Goal: Task Accomplishment & Management: Manage account settings

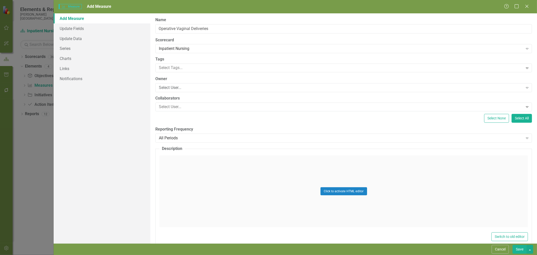
click at [169, 89] on div "Select User..." at bounding box center [341, 88] width 364 height 6
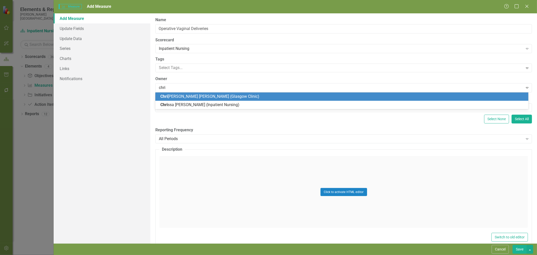
type input "[PERSON_NAME]"
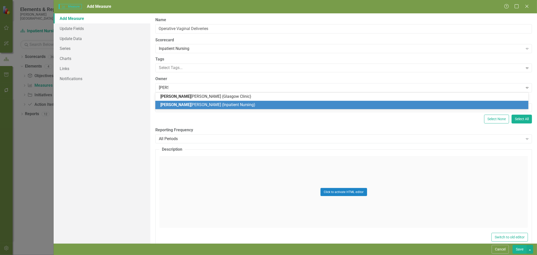
click at [168, 106] on span "[PERSON_NAME]" at bounding box center [175, 104] width 30 height 5
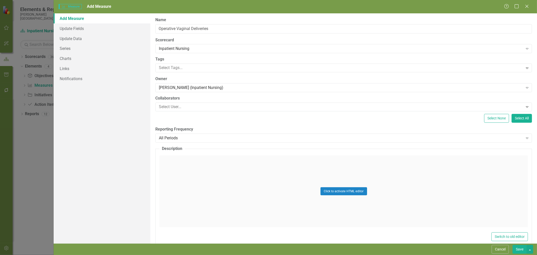
click at [170, 139] on div "All Periods" at bounding box center [341, 138] width 364 height 6
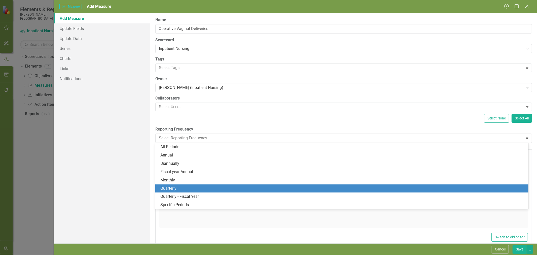
click at [175, 189] on div "Quarterly" at bounding box center [342, 189] width 365 height 6
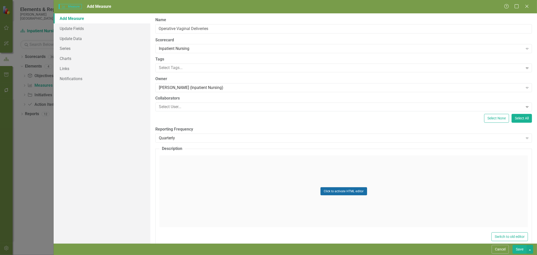
click at [346, 190] on button "Click to activate HTML editor" at bounding box center [344, 191] width 47 height 8
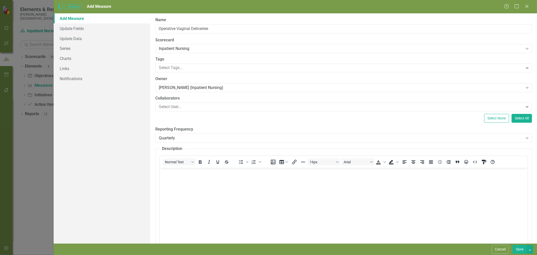
click at [227, 210] on body "Rich Text Area. Press ALT-0 for help." at bounding box center [344, 205] width 368 height 76
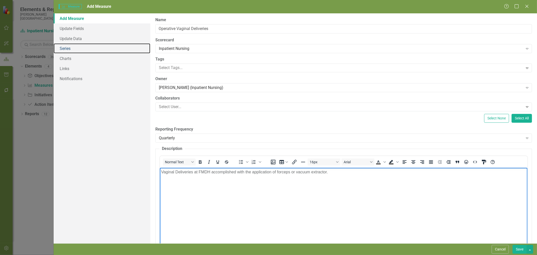
click at [67, 48] on link "Series" at bounding box center [102, 48] width 97 height 10
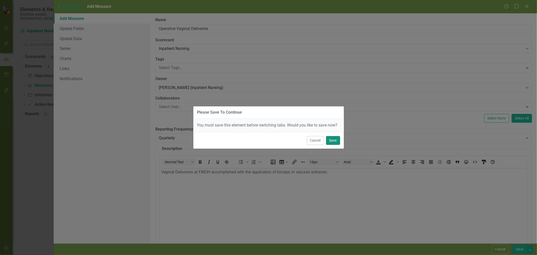
click at [332, 140] on button "Save" at bounding box center [333, 140] width 14 height 9
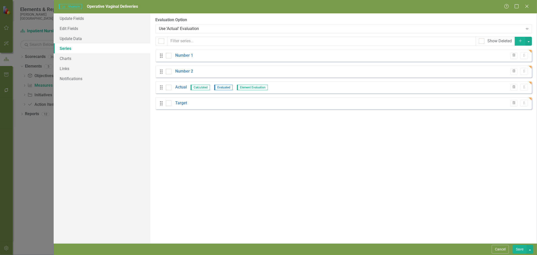
click at [190, 56] on link "Number 1" at bounding box center [184, 56] width 18 height 6
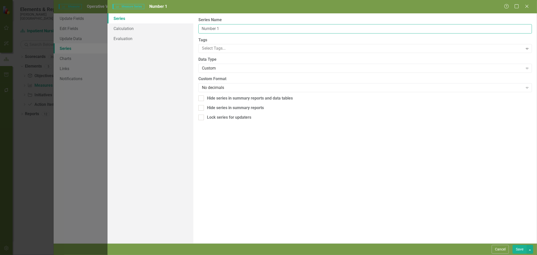
click at [240, 28] on input "Number 1" at bounding box center [365, 28] width 334 height 9
type input "Vaginal deliveries with forceps or vacuum extractor used"
click at [518, 250] on button "Save" at bounding box center [520, 249] width 14 height 9
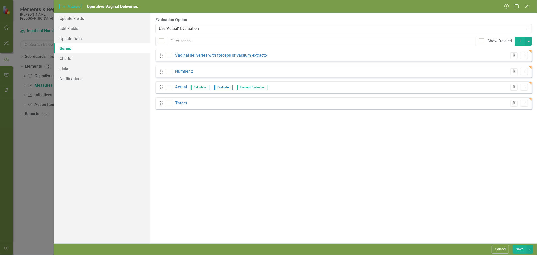
click at [512, 72] on icon "Trash" at bounding box center [514, 71] width 4 height 3
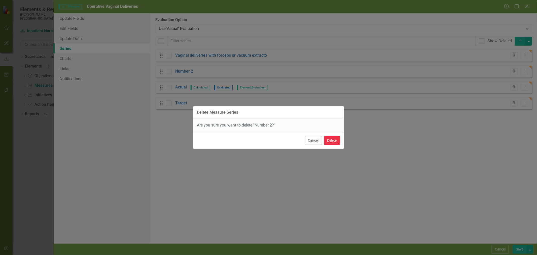
click at [331, 140] on button "Delete" at bounding box center [332, 140] width 16 height 9
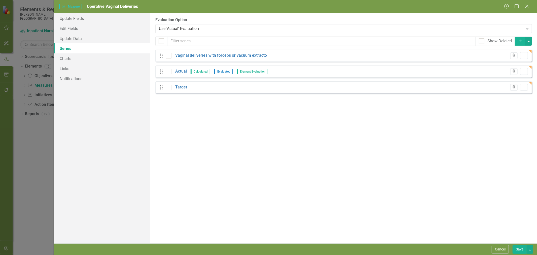
click at [180, 71] on link "Actual" at bounding box center [181, 71] width 12 height 6
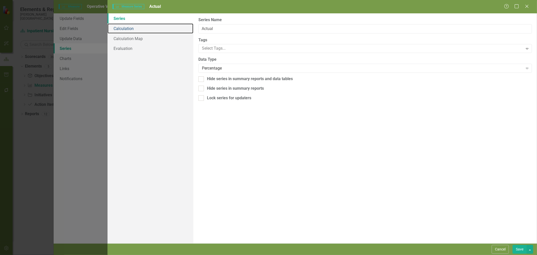
click at [133, 29] on link "Calculation" at bounding box center [151, 28] width 86 height 10
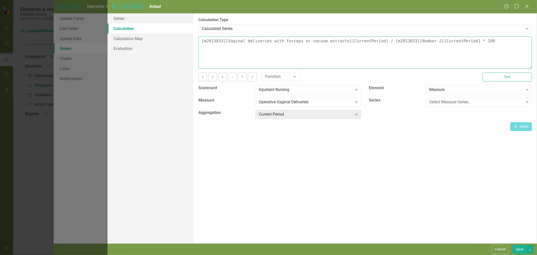
drag, startPoint x: 456, startPoint y: 42, endPoint x: 379, endPoint y: 44, distance: 77.1
click at [379, 44] on textarea "[m2013833][Vaginal deliveries with forceps or vacuum extracto][CurrentPeriod] /…" at bounding box center [365, 53] width 334 height 32
type textarea "[m2013833][Vaginal deliveries with forceps or vacuum extracto][CurrentPeriod] /…"
click at [291, 104] on div "Operative Vaginal Deliveries" at bounding box center [306, 102] width 94 height 6
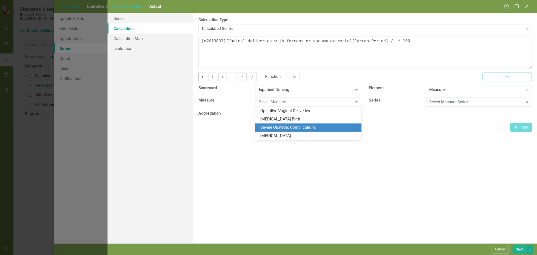
click at [288, 125] on div "Severe Obstetric Complications" at bounding box center [309, 128] width 98 height 6
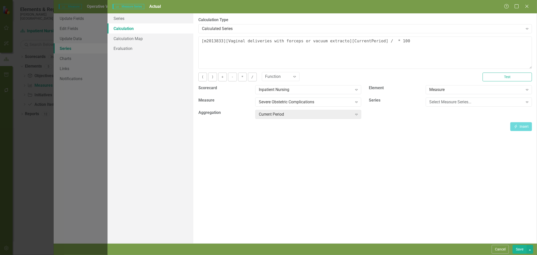
click at [431, 101] on div "Select Measure Series..." at bounding box center [476, 102] width 94 height 6
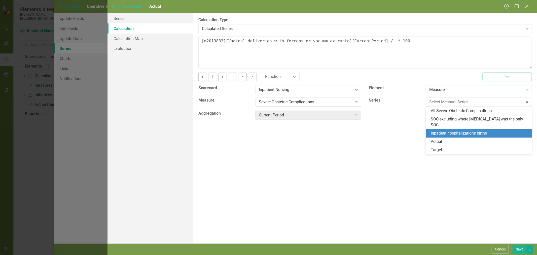
click at [448, 130] on div "Inpatient hospitalizations births" at bounding box center [480, 133] width 98 height 6
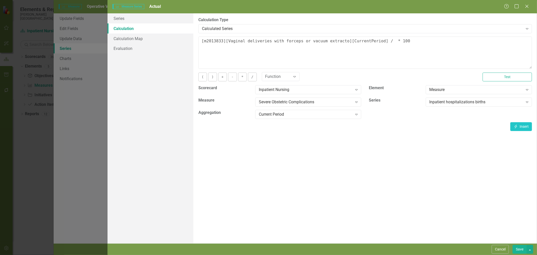
click at [519, 248] on button "Save" at bounding box center [520, 249] width 14 height 9
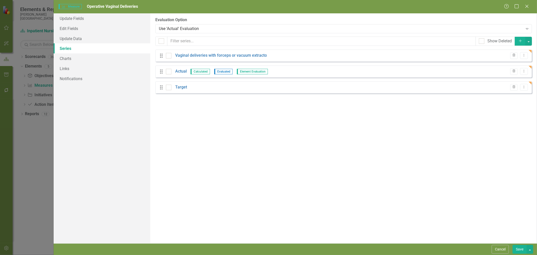
click at [182, 88] on link "Target" at bounding box center [181, 87] width 12 height 6
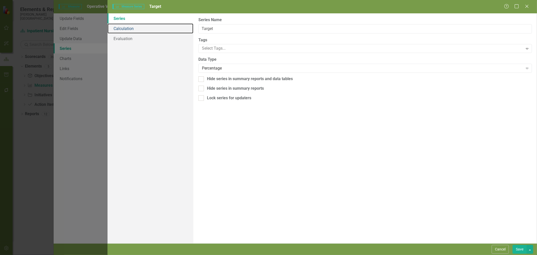
click at [142, 27] on link "Calculation" at bounding box center [151, 28] width 86 height 10
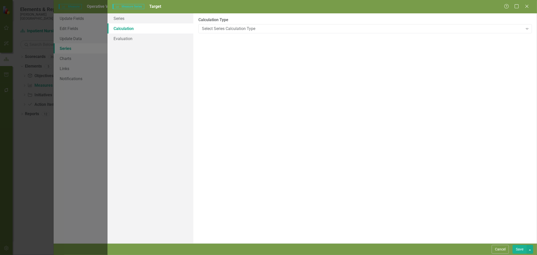
click at [221, 23] on div "Calculation Type Select Series Calculation Type Expand" at bounding box center [365, 25] width 334 height 16
click at [221, 25] on div "Select Series Calculation Type Expand" at bounding box center [365, 28] width 334 height 9
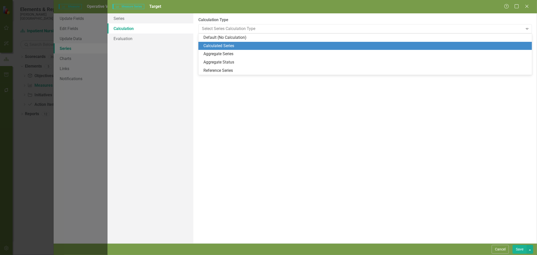
click at [220, 44] on div "Calculated Series" at bounding box center [366, 46] width 326 height 6
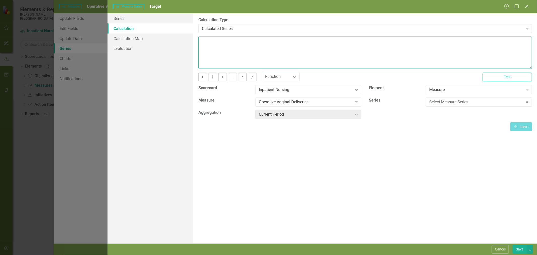
click at [220, 44] on textarea at bounding box center [365, 53] width 334 height 32
type textarea "3"
click at [523, 249] on button "Save" at bounding box center [520, 249] width 14 height 9
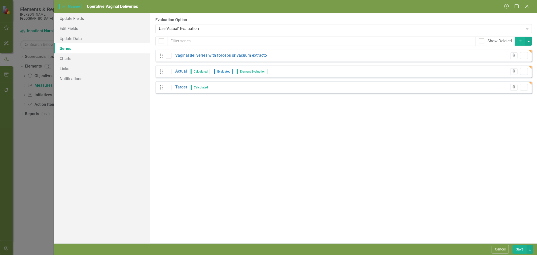
click at [181, 70] on link "Actual" at bounding box center [181, 71] width 12 height 6
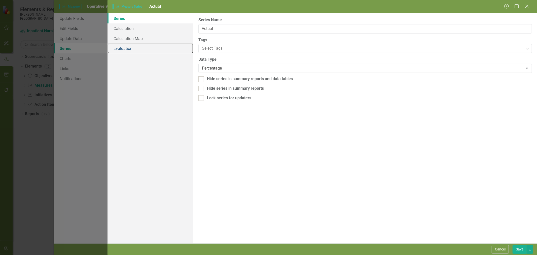
click at [130, 51] on link "Evaluation" at bounding box center [151, 48] width 86 height 10
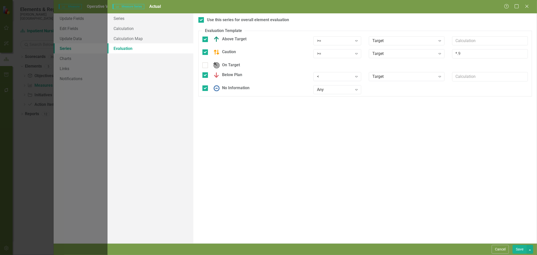
click at [328, 42] on div ">=" at bounding box center [335, 41] width 36 height 6
click at [327, 74] on div "<=" at bounding box center [339, 75] width 40 height 6
click at [324, 54] on div ">=" at bounding box center [335, 54] width 36 height 6
click at [323, 86] on div "<=" at bounding box center [339, 88] width 40 height 6
click at [330, 76] on div "<" at bounding box center [335, 77] width 36 height 6
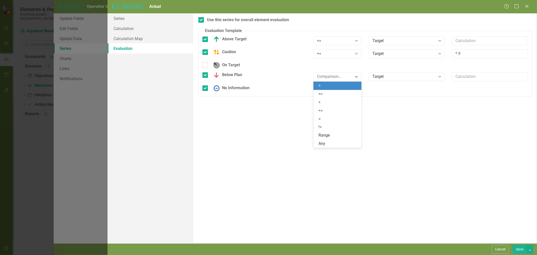
click at [329, 88] on div ">" at bounding box center [339, 86] width 40 height 6
click at [518, 250] on button "Save" at bounding box center [520, 249] width 14 height 9
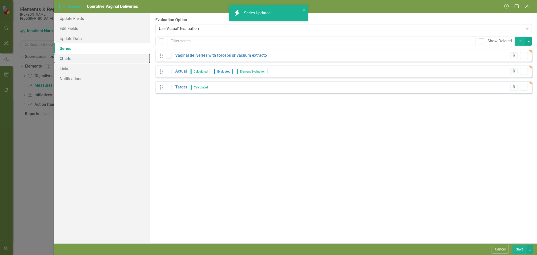
click at [76, 59] on link "Charts" at bounding box center [102, 58] width 97 height 10
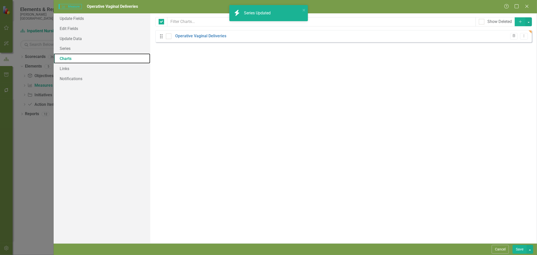
checkbox input "false"
click at [218, 35] on link "Operative Vaginal Deliveries" at bounding box center [200, 36] width 51 height 6
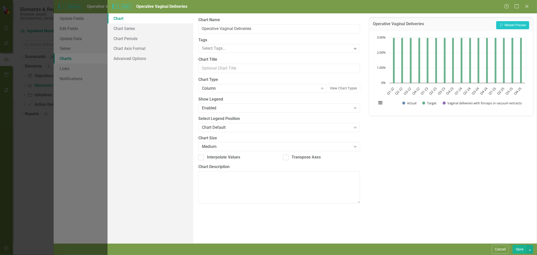
click at [228, 89] on div "Column" at bounding box center [260, 89] width 116 height 6
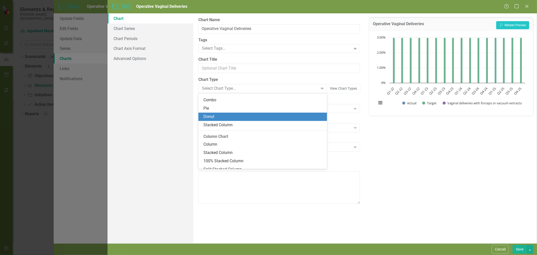
scroll to position [55, 0]
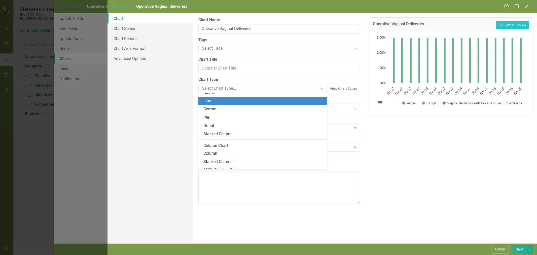
click at [226, 102] on div "Line" at bounding box center [263, 101] width 121 height 6
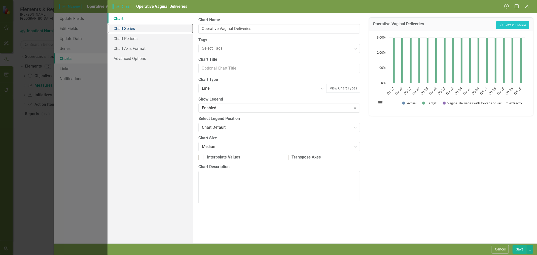
click at [130, 29] on link "Chart Series" at bounding box center [151, 28] width 86 height 10
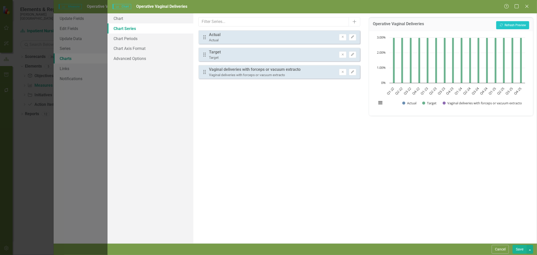
click at [341, 71] on icon "Remove" at bounding box center [343, 72] width 4 height 3
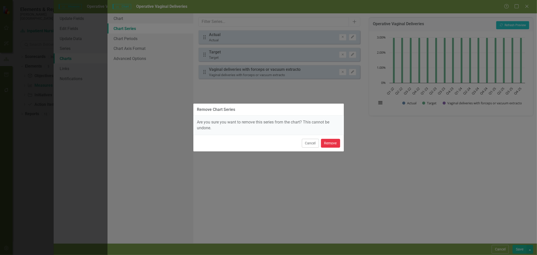
click at [334, 142] on button "Remove" at bounding box center [330, 143] width 19 height 9
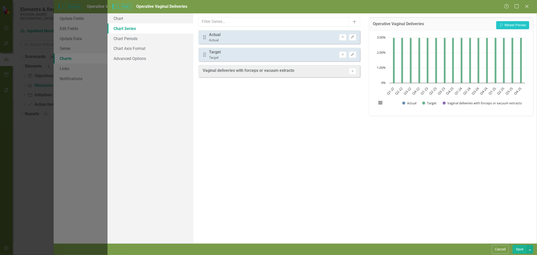
click at [354, 37] on icon "Edit" at bounding box center [353, 37] width 4 height 3
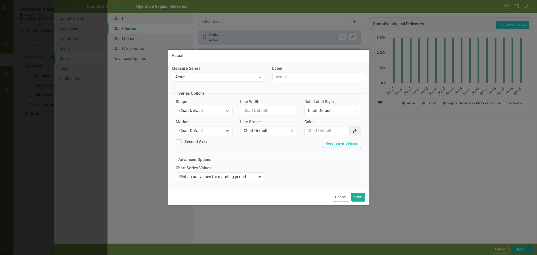
click at [204, 130] on div "Chart Default" at bounding box center [202, 131] width 44 height 6
click at [193, 165] on div "Square" at bounding box center [205, 164] width 49 height 6
click at [359, 197] on button "Save" at bounding box center [358, 197] width 14 height 9
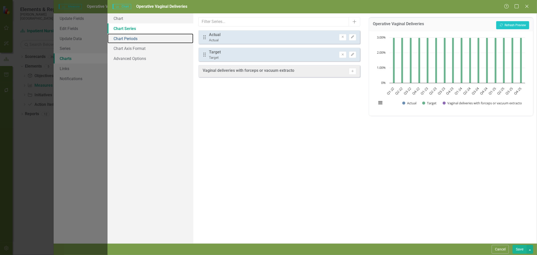
click at [145, 40] on link "Chart Periods" at bounding box center [151, 38] width 86 height 10
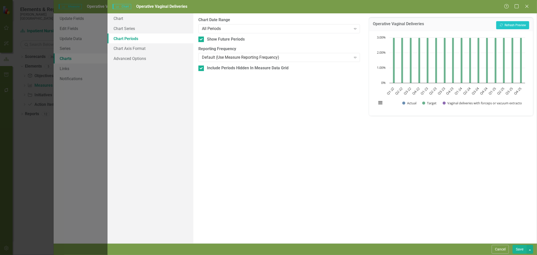
click at [199, 38] on input "Show Future Periods" at bounding box center [199, 38] width 3 height 3
checkbox input "false"
click at [201, 67] on input "Include Periods Hidden In Measure Data Grid" at bounding box center [199, 66] width 3 height 3
checkbox input "false"
click at [517, 248] on button "Save" at bounding box center [520, 249] width 14 height 9
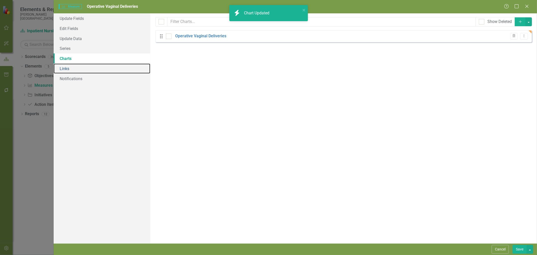
click at [81, 68] on link "Links" at bounding box center [102, 68] width 97 height 10
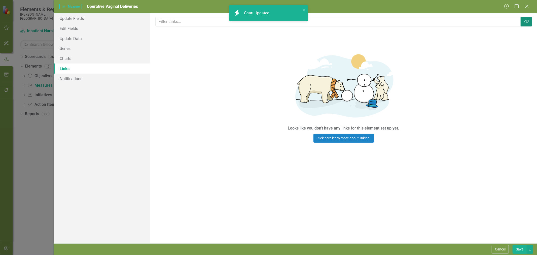
click at [525, 21] on icon "Link Tag" at bounding box center [526, 22] width 5 height 4
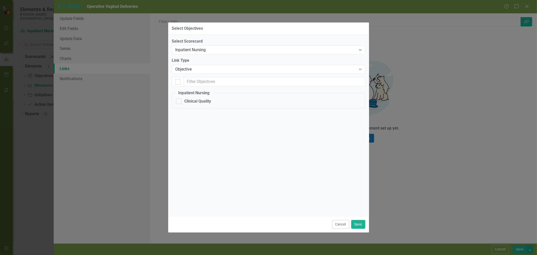
click at [197, 104] on div "Clinical Quality" at bounding box center [198, 101] width 27 height 6
click at [179, 102] on input "Clinical Quality" at bounding box center [177, 99] width 3 height 3
checkbox input "true"
click at [356, 225] on button "Save" at bounding box center [358, 224] width 14 height 9
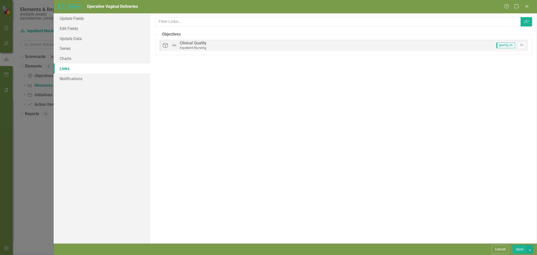
click at [520, 248] on button "Save" at bounding box center [520, 249] width 14 height 9
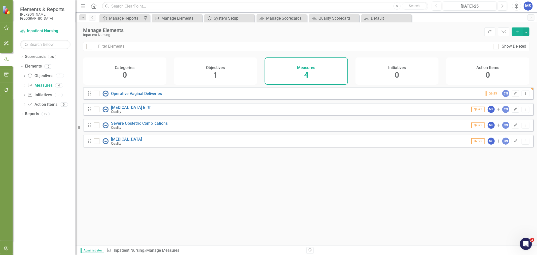
click at [237, 175] on div "Looks like you don't have any Measures set up yet. Why don't you add a Measure …" at bounding box center [308, 160] width 450 height 146
click at [516, 30] on icon "Add" at bounding box center [517, 32] width 5 height 4
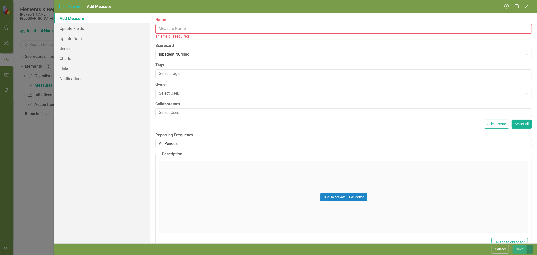
click at [501, 251] on button "Cancel" at bounding box center [500, 249] width 17 height 9
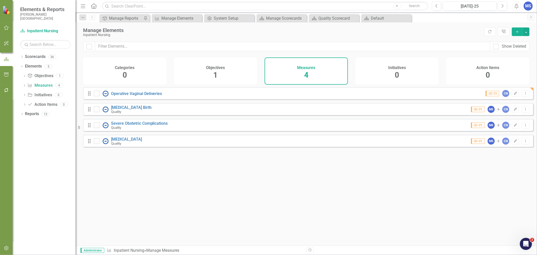
click at [524, 95] on icon "Dropdown Menu" at bounding box center [526, 93] width 4 height 3
click at [510, 125] on link "Copy Duplicate Measure" at bounding box center [502, 123] width 45 height 9
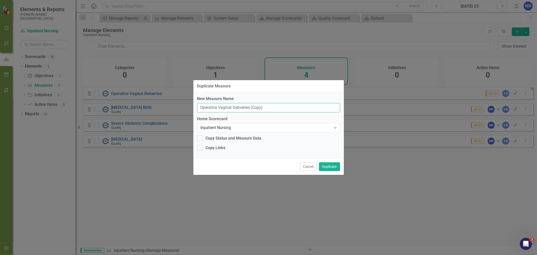
click at [275, 109] on input "Operative Vaginal Deliveries (Copy)" at bounding box center [268, 107] width 143 height 9
click at [275, 108] on input "Operative Vaginal Deliveries (Copy)" at bounding box center [268, 107] width 143 height 9
type input "[MEDICAL_DATA]"
click at [215, 147] on div "Copy Links" at bounding box center [216, 148] width 20 height 6
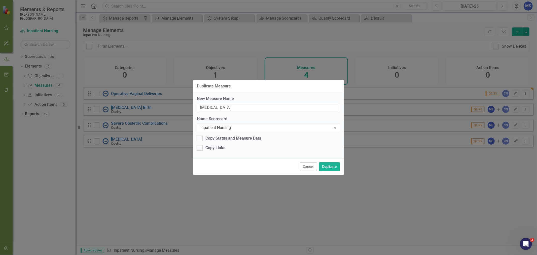
click at [200, 147] on input "Copy Links" at bounding box center [198, 146] width 3 height 3
checkbox input "true"
click at [328, 167] on button "Duplicate" at bounding box center [329, 166] width 21 height 9
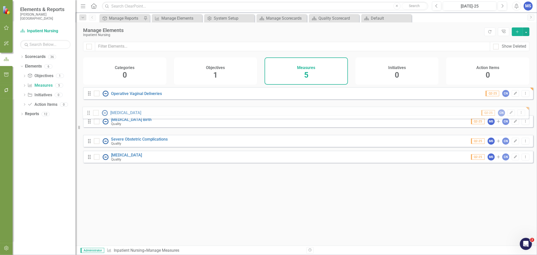
drag, startPoint x: 89, startPoint y: 129, endPoint x: 88, endPoint y: 111, distance: 17.4
click at [88, 111] on div "Drag Operative Vaginal Deliveries Q2-25 CN Edit Dropdown Menu Drag [MEDICAL_DAT…" at bounding box center [308, 125] width 450 height 76
click at [129, 112] on link "[MEDICAL_DATA]" at bounding box center [126, 109] width 31 height 5
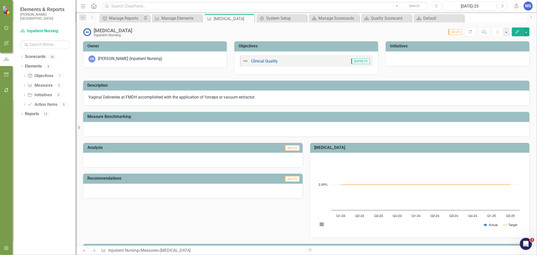
click at [516, 30] on icon "Edit" at bounding box center [517, 32] width 5 height 4
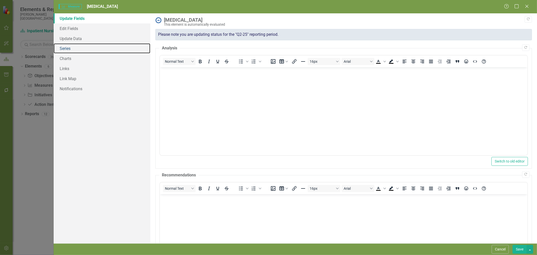
click at [76, 50] on link "Series" at bounding box center [102, 48] width 97 height 10
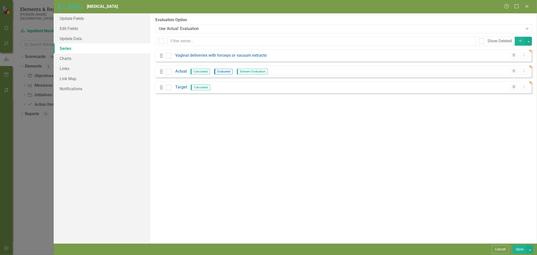
click at [239, 56] on link "Vaginal deliveries with forceps or vacuum extracto" at bounding box center [221, 56] width 92 height 6
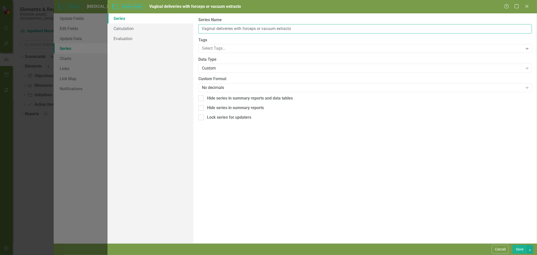
click at [255, 24] on input "Vaginal deliveries with forceps or vacuum extracto" at bounding box center [365, 28] width 334 height 9
type input "Deliveries with [MEDICAL_DATA]"
click at [520, 249] on button "Save" at bounding box center [520, 249] width 14 height 9
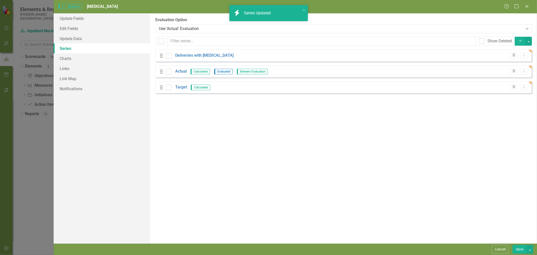
click at [181, 72] on link "Actual" at bounding box center [181, 71] width 12 height 6
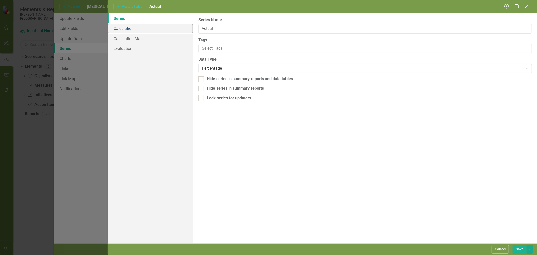
click at [130, 29] on link "Calculation" at bounding box center [151, 28] width 86 height 10
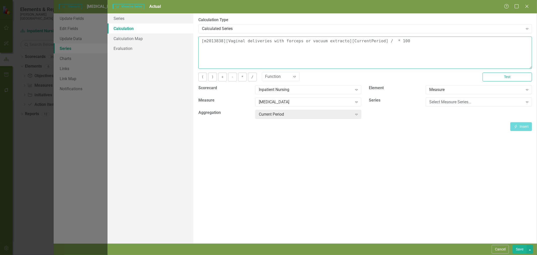
click at [378, 41] on textarea "[m2013838][Vaginal deliveries with forceps or vacuum extracto][CurrentPeriod] /…" at bounding box center [365, 53] width 334 height 32
click at [466, 102] on div "Select Measure Series..." at bounding box center [476, 102] width 94 height 6
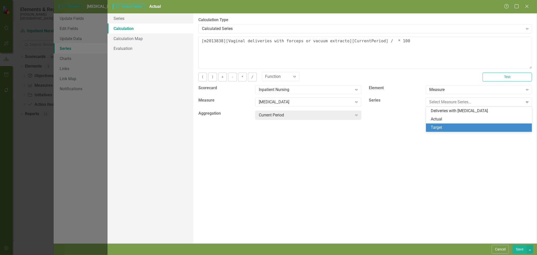
click at [364, 157] on div "By default, series in ClearPoint are not calculated. So, if you leave the form …" at bounding box center [365, 128] width 344 height 230
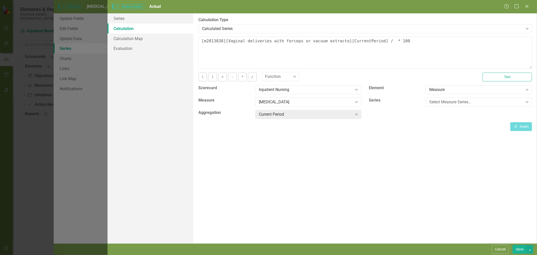
click at [302, 102] on div "[MEDICAL_DATA]" at bounding box center [306, 102] width 94 height 6
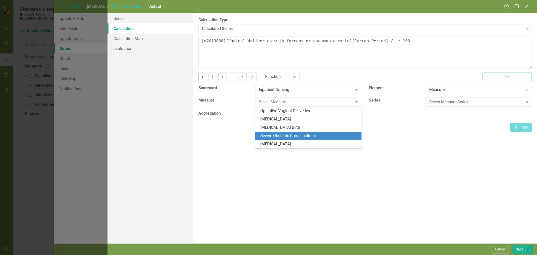
click at [289, 135] on div "Severe Obstetric Complications" at bounding box center [309, 136] width 98 height 6
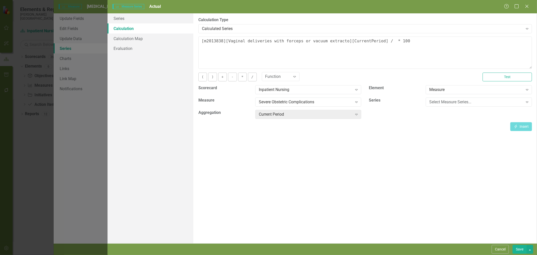
click at [436, 101] on div "Select Measure Series..." at bounding box center [476, 102] width 94 height 6
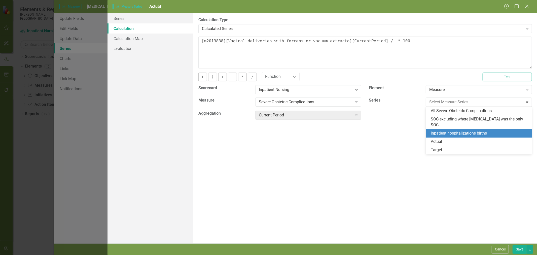
click at [443, 129] on div "Inpatient hospitalizations births" at bounding box center [479, 133] width 106 height 8
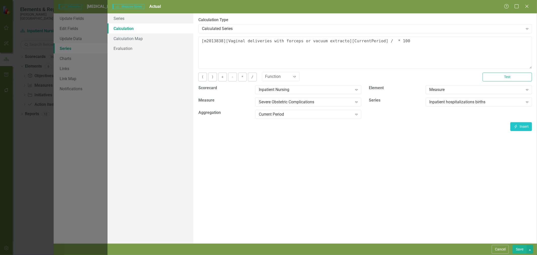
click at [498, 251] on button "Cancel" at bounding box center [500, 249] width 17 height 9
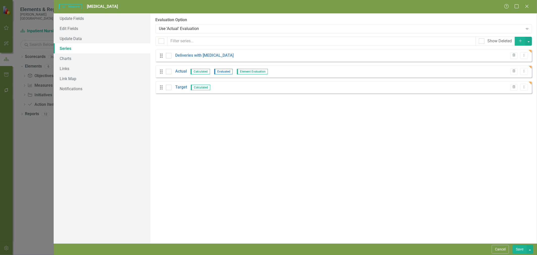
click at [503, 248] on button "Cancel" at bounding box center [500, 249] width 17 height 9
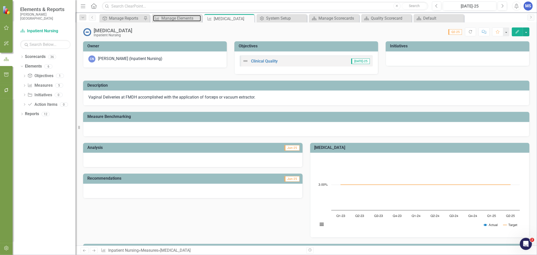
click at [172, 18] on div "Manage Elements" at bounding box center [181, 18] width 40 height 6
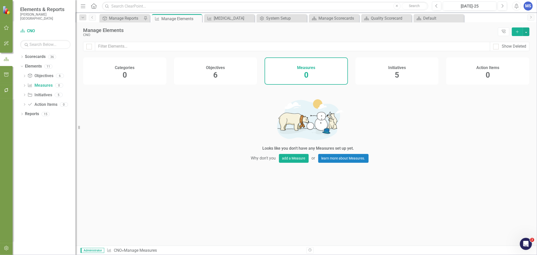
click at [21, 58] on icon "Dropdown" at bounding box center [22, 57] width 4 height 3
click at [0, 0] on icon at bounding box center [0, 0] width 0 height 0
click at [384, 18] on div "Default" at bounding box center [391, 18] width 40 height 6
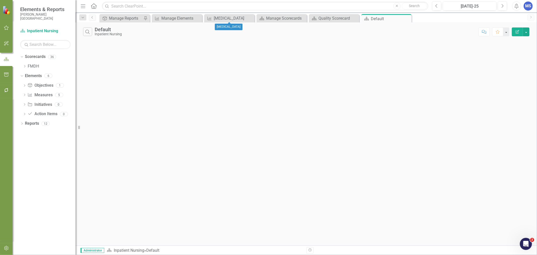
click at [0, 0] on icon "Close" at bounding box center [0, 0] width 0 height 0
click at [44, 94] on link "Measure Measures" at bounding box center [39, 95] width 25 height 6
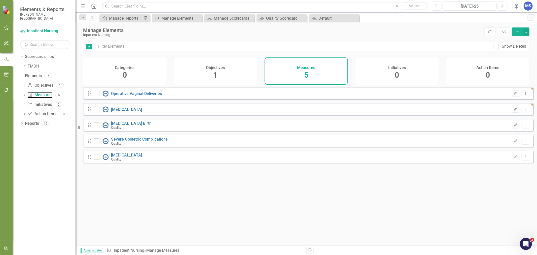
checkbox input "false"
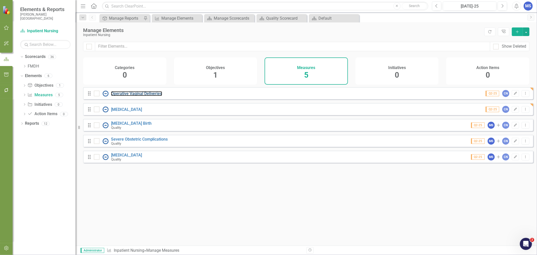
click at [133, 96] on link "Operative Vaginal Deliveries" at bounding box center [136, 93] width 51 height 5
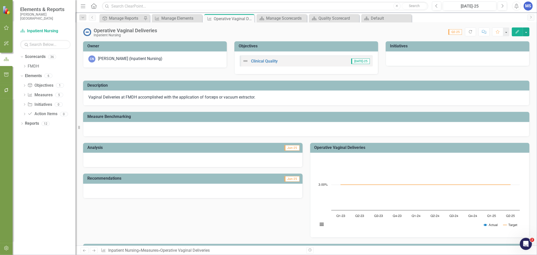
click at [515, 29] on button "Edit" at bounding box center [517, 31] width 11 height 9
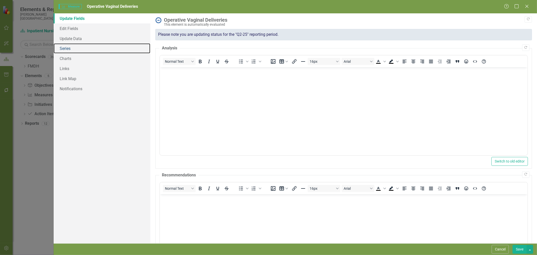
click at [79, 48] on link "Series" at bounding box center [102, 48] width 97 height 10
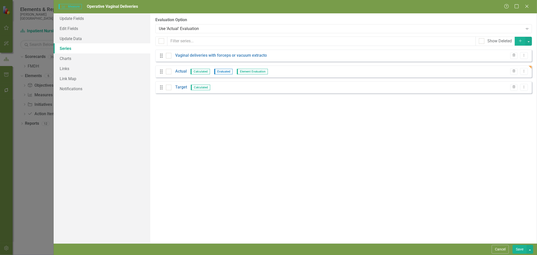
click at [194, 56] on link "Vaginal deliveries with forceps or vacuum extracto" at bounding box center [221, 56] width 92 height 6
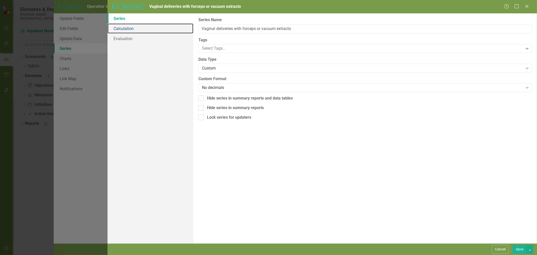
click at [154, 32] on link "Calculation" at bounding box center [151, 28] width 86 height 10
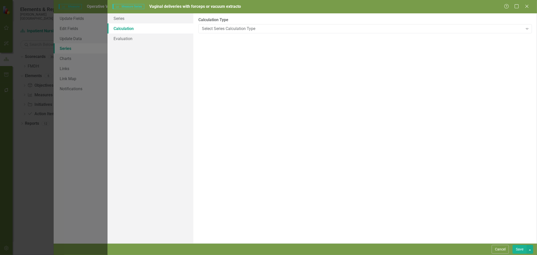
click at [500, 252] on button "Cancel" at bounding box center [500, 249] width 17 height 9
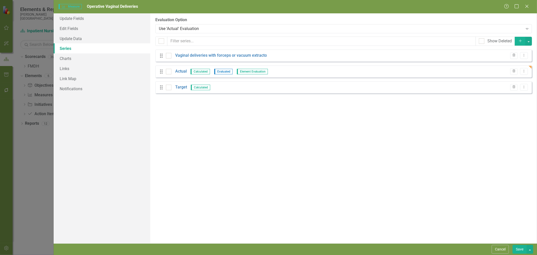
click at [181, 72] on link "Actual" at bounding box center [181, 71] width 12 height 6
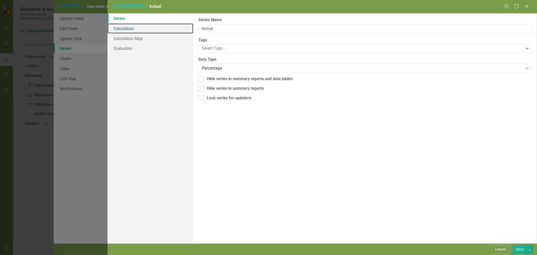
click at [151, 28] on link "Calculation" at bounding box center [151, 28] width 86 height 10
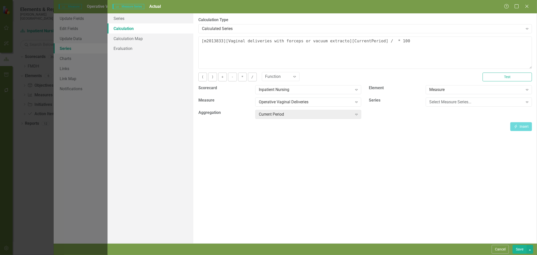
click at [499, 250] on button "Cancel" at bounding box center [500, 249] width 17 height 9
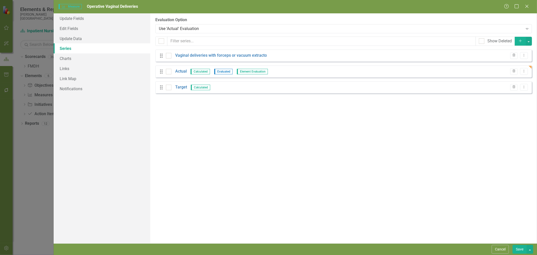
click at [519, 41] on icon "Add" at bounding box center [520, 41] width 5 height 4
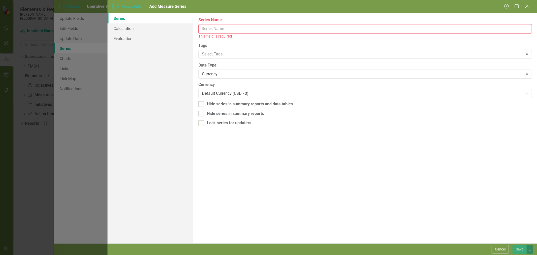
click at [227, 30] on input "Series Name" at bounding box center [365, 28] width 334 height 9
click at [233, 29] on input "Series Name" at bounding box center [365, 28] width 334 height 9
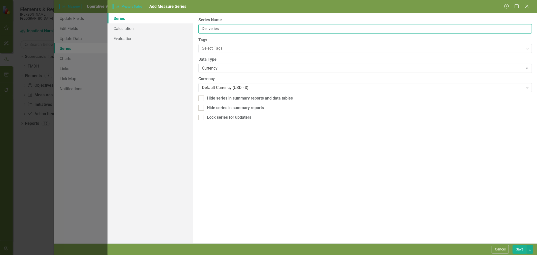
type input "Deliveries"
drag, startPoint x: 224, startPoint y: 156, endPoint x: 220, endPoint y: 90, distance: 66.8
click at [224, 157] on div "From this page, you can edit the name, type, and visibility options of your ser…" at bounding box center [365, 128] width 344 height 230
click at [218, 62] on div "Data Type Currency Expand" at bounding box center [365, 65] width 334 height 16
click at [217, 66] on div "Currency" at bounding box center [362, 68] width 321 height 6
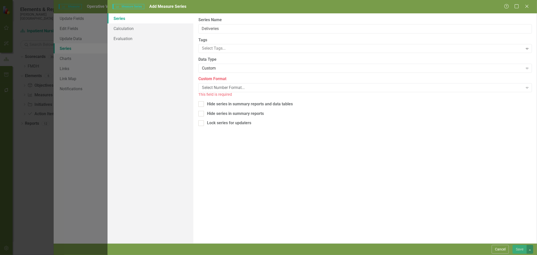
click at [221, 89] on div "Select Number Format..." at bounding box center [362, 88] width 321 height 6
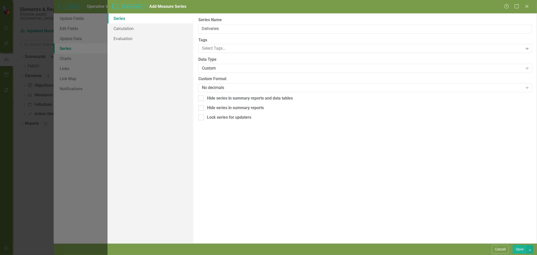
click at [147, 117] on div "Series Calculation Evaluation" at bounding box center [151, 128] width 86 height 230
click at [130, 30] on link "Calculation" at bounding box center [151, 28] width 86 height 10
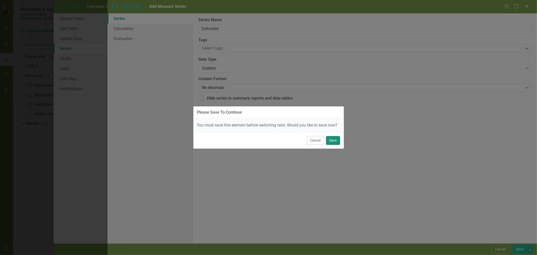
click at [335, 139] on button "Save" at bounding box center [333, 140] width 14 height 9
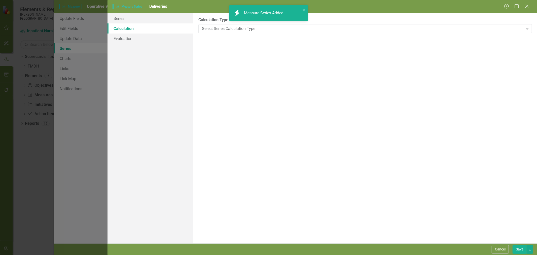
click at [519, 249] on button "Save" at bounding box center [520, 249] width 14 height 9
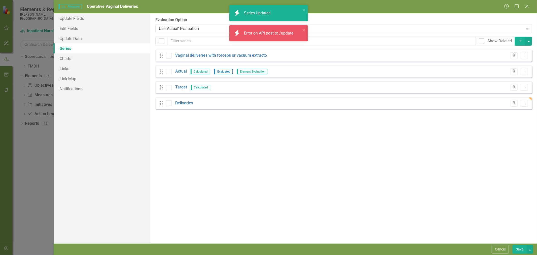
drag, startPoint x: 382, startPoint y: 144, endPoint x: 378, endPoint y: 141, distance: 4.5
click at [382, 144] on div "From this page, you can add, edit, delete, or duplicate the measure series for …" at bounding box center [343, 128] width 387 height 230
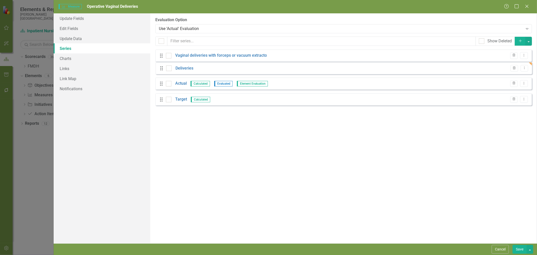
drag, startPoint x: 160, startPoint y: 104, endPoint x: 160, endPoint y: 69, distance: 35.0
click at [160, 69] on div "Drag Vaginal deliveries with forceps or vacuum extracto Trash Dropdown Menu Dra…" at bounding box center [343, 80] width 377 height 60
click at [183, 87] on link "Actual" at bounding box center [181, 87] width 12 height 6
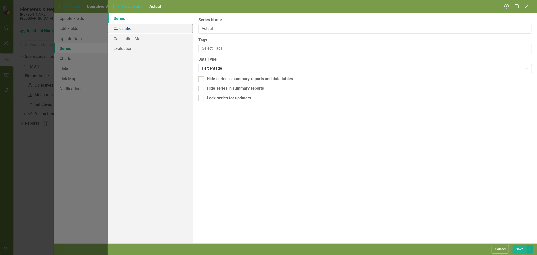
drag, startPoint x: 111, startPoint y: 26, endPoint x: 114, endPoint y: 27, distance: 3.1
click at [111, 26] on link "Calculation" at bounding box center [151, 28] width 86 height 10
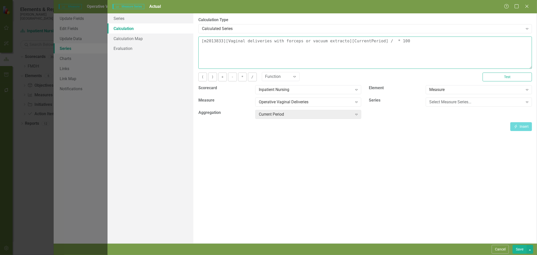
click at [379, 41] on textarea "[m2013833][Vaginal deliveries with forceps or vacuum extracto][CurrentPeriod] /…" at bounding box center [365, 53] width 334 height 32
click at [423, 104] on div "Select Measure Series... Expand" at bounding box center [479, 103] width 114 height 12
click at [434, 103] on div "Select Measure Series..." at bounding box center [476, 102] width 94 height 6
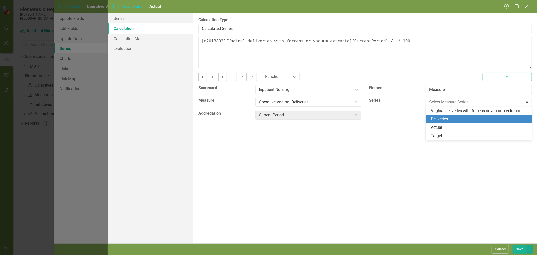
click at [434, 117] on div "Deliveries" at bounding box center [480, 119] width 98 height 6
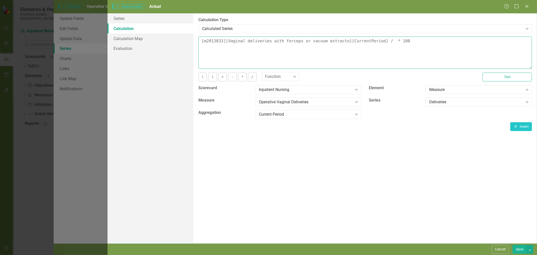
click at [379, 41] on textarea "[m2013833][Vaginal deliveries with forceps or vacuum extracto][CurrentPeriod] /…" at bounding box center [365, 53] width 334 height 32
click at [521, 125] on button "Insert Insert" at bounding box center [521, 126] width 22 height 9
type textarea "[m2013833][Vaginal deliveries with forceps or vacuum extracto][CurrentPeriod] /…"
drag, startPoint x: 519, startPoint y: 249, endPoint x: 497, endPoint y: 234, distance: 25.9
click at [518, 249] on button "Save" at bounding box center [520, 249] width 14 height 9
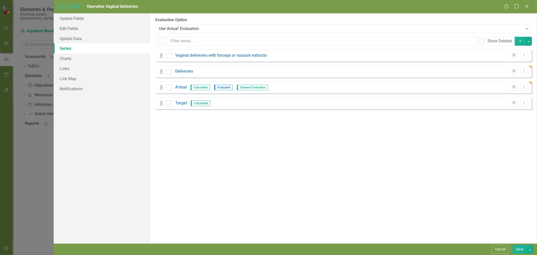
click at [521, 251] on button "Save" at bounding box center [520, 249] width 14 height 9
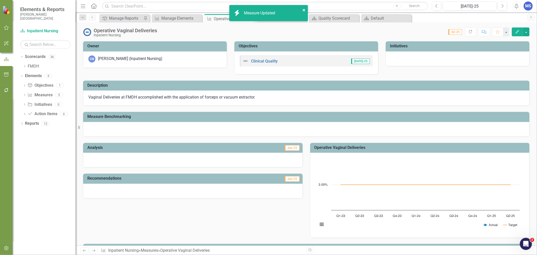
click at [302, 9] on icon "close" at bounding box center [304, 10] width 4 height 4
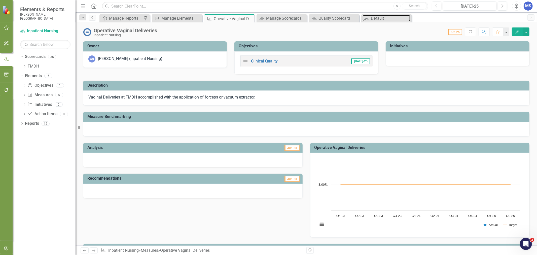
click at [379, 20] on div "Default" at bounding box center [391, 18] width 40 height 6
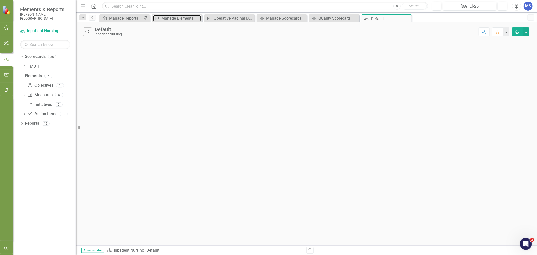
click at [181, 16] on div "Manage Elements" at bounding box center [181, 18] width 40 height 6
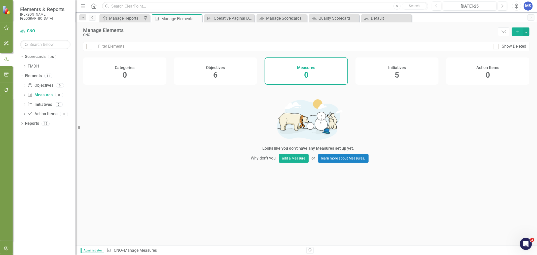
click at [0, 0] on icon "Close" at bounding box center [0, 0] width 0 height 0
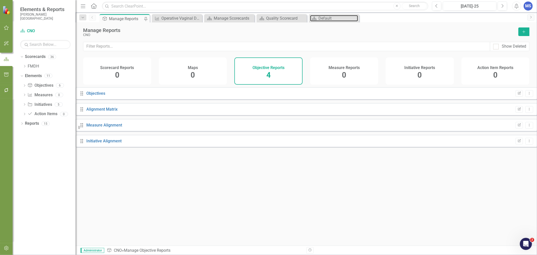
click at [333, 18] on div "Default" at bounding box center [339, 18] width 40 height 6
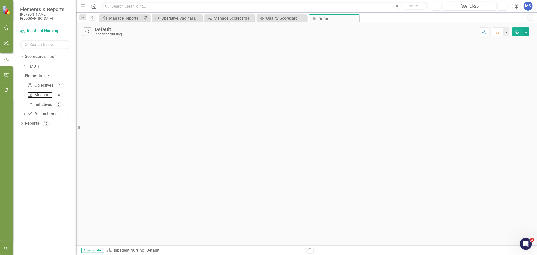
drag, startPoint x: 65, startPoint y: 87, endPoint x: 51, endPoint y: 97, distance: 16.8
click at [40, 95] on link "Measure Measures" at bounding box center [39, 95] width 25 height 6
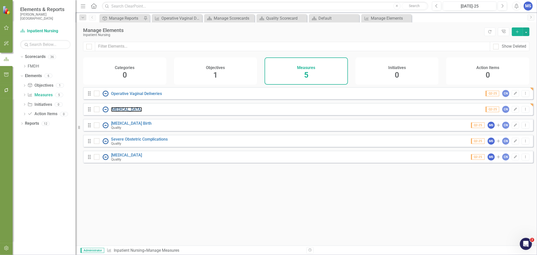
click at [130, 112] on link "[MEDICAL_DATA]" at bounding box center [126, 109] width 31 height 5
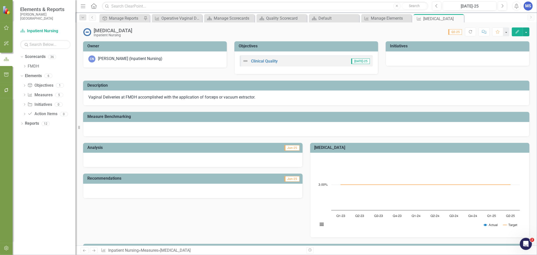
click at [517, 33] on icon "button" at bounding box center [518, 32] width 4 height 4
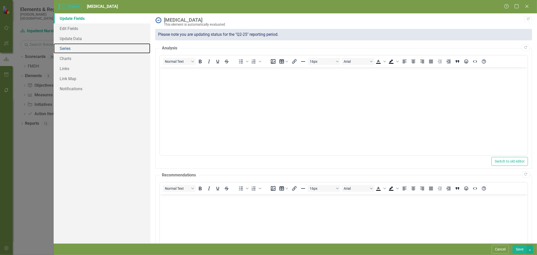
click at [91, 48] on link "Series" at bounding box center [102, 48] width 97 height 10
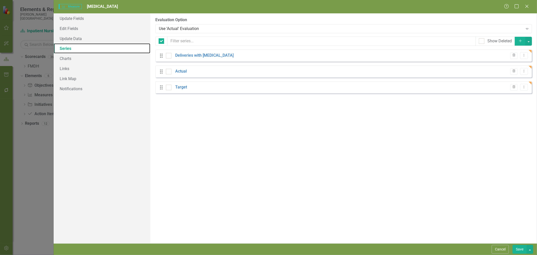
checkbox input "false"
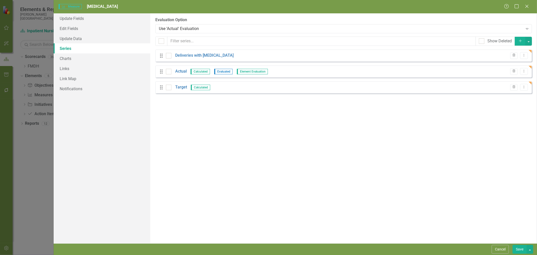
click at [180, 70] on link "Actual" at bounding box center [181, 71] width 12 height 6
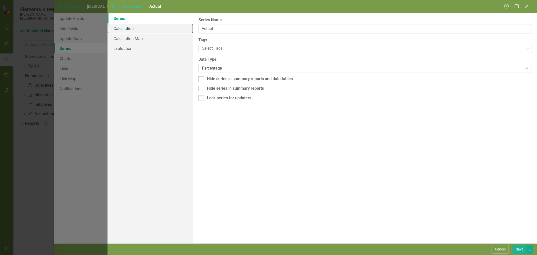
click at [127, 29] on link "Calculation" at bounding box center [151, 28] width 86 height 10
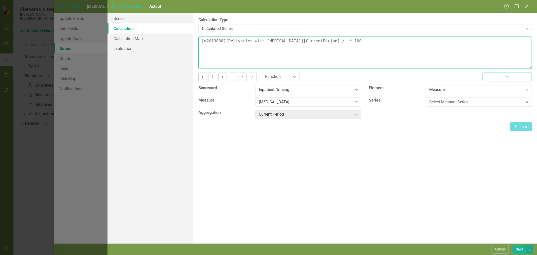
click at [341, 41] on textarea "[m2013838][Deliveries with [MEDICAL_DATA]][CurrentPeriod] / * 100" at bounding box center [365, 53] width 334 height 32
click at [298, 100] on div "[MEDICAL_DATA]" at bounding box center [306, 102] width 94 height 6
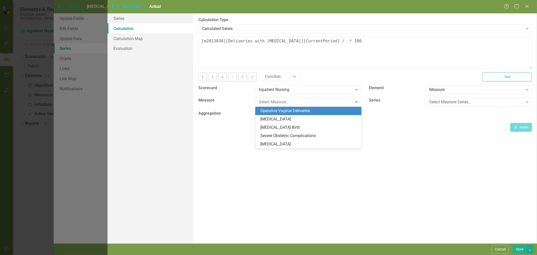
click at [295, 108] on div "Operative Vaginal Deliveries" at bounding box center [309, 111] width 98 height 6
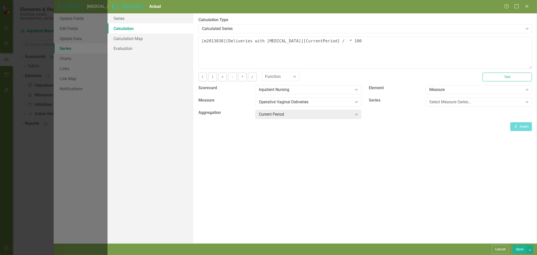
click at [453, 103] on div "Select Measure Series..." at bounding box center [476, 102] width 94 height 6
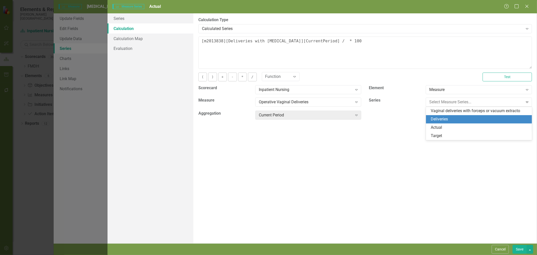
click at [452, 117] on div "Deliveries" at bounding box center [480, 119] width 98 height 6
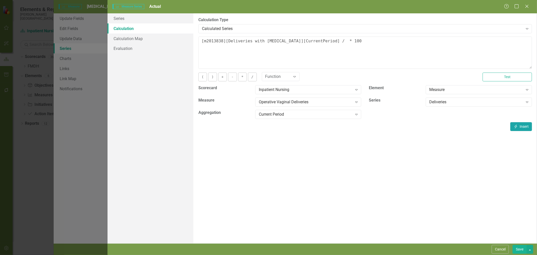
click at [517, 127] on icon "Insert" at bounding box center [516, 127] width 5 height 4
type textarea "[m2013838][Deliveries with [MEDICAL_DATA]][CurrentPeriod] / [m2013833][Deliveri…"
click at [515, 248] on button "Save" at bounding box center [520, 249] width 14 height 9
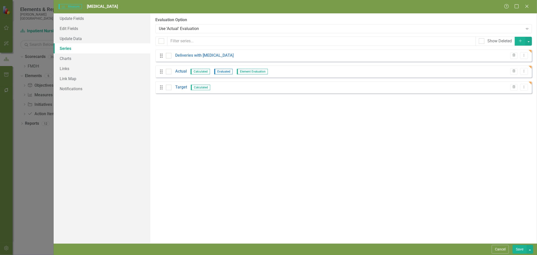
click at [519, 249] on button "Save" at bounding box center [520, 249] width 14 height 9
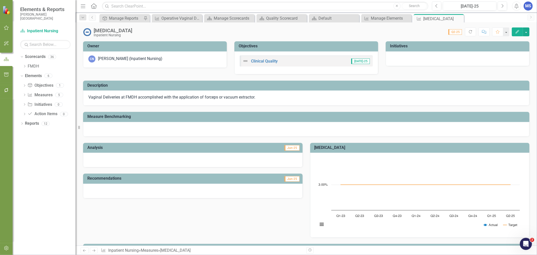
click at [519, 32] on icon "Edit" at bounding box center [517, 32] width 5 height 4
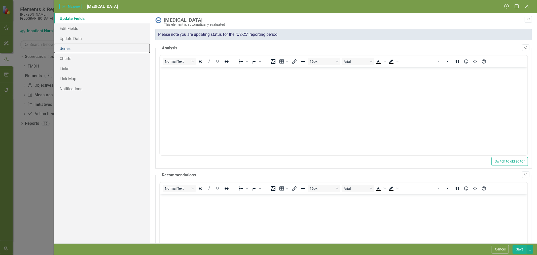
drag, startPoint x: 67, startPoint y: 49, endPoint x: 83, endPoint y: 54, distance: 16.6
click at [67, 49] on link "Series" at bounding box center [102, 48] width 97 height 10
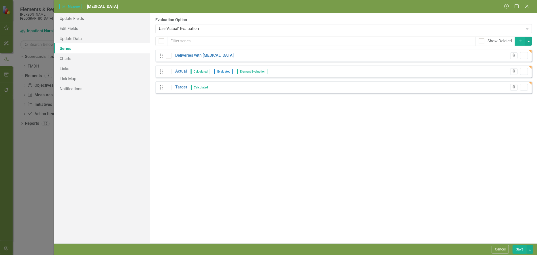
click at [180, 89] on link "Target" at bounding box center [181, 87] width 12 height 6
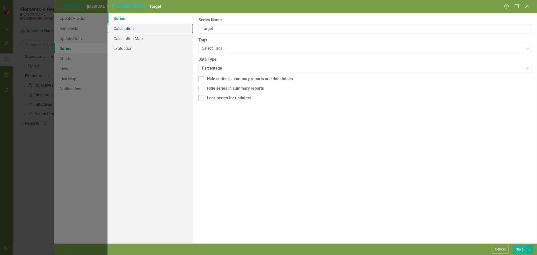
click at [124, 33] on link "Calculation" at bounding box center [151, 28] width 86 height 10
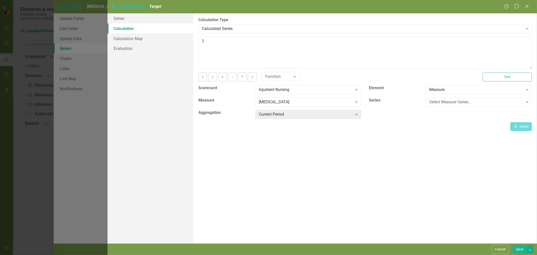
click at [499, 251] on button "Cancel" at bounding box center [500, 249] width 17 height 9
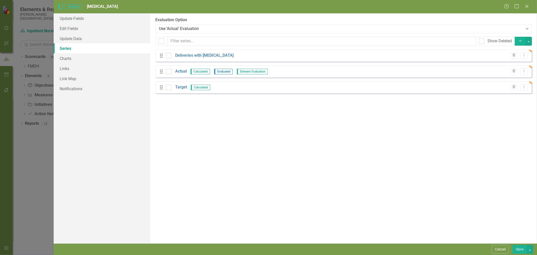
click at [182, 70] on link "Actual" at bounding box center [181, 71] width 12 height 6
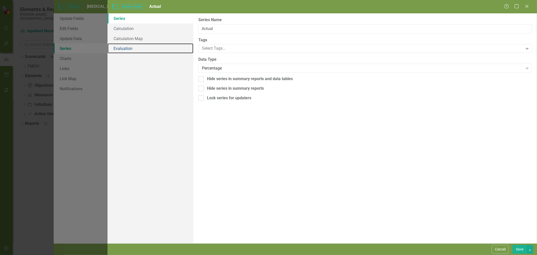
click at [133, 47] on link "Evaluation" at bounding box center [151, 48] width 86 height 10
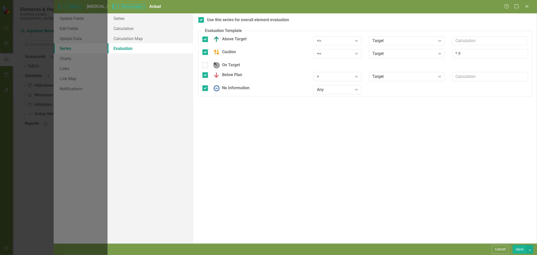
click at [498, 248] on button "Cancel" at bounding box center [500, 249] width 17 height 9
click at [64, 64] on link "Links" at bounding box center [102, 68] width 97 height 10
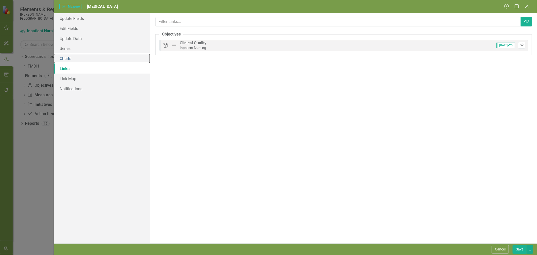
click at [71, 59] on link "Charts" at bounding box center [102, 58] width 97 height 10
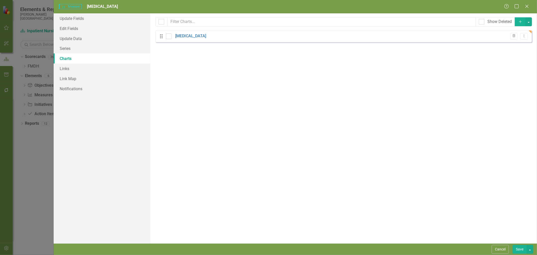
click at [177, 39] on link "[MEDICAL_DATA]" at bounding box center [190, 36] width 31 height 6
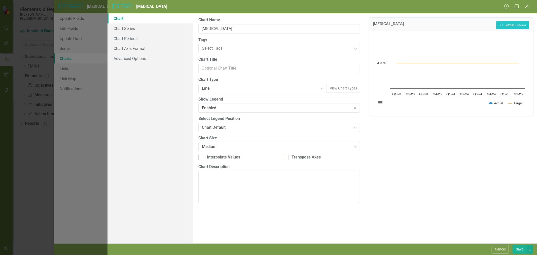
click at [501, 250] on button "Cancel" at bounding box center [500, 249] width 17 height 9
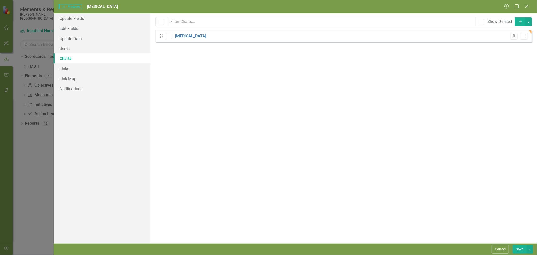
click at [516, 250] on button "Save" at bounding box center [520, 249] width 14 height 9
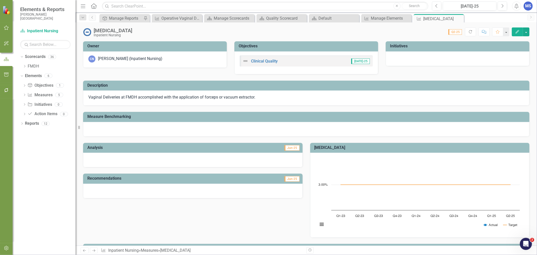
click at [0, 0] on icon at bounding box center [0, 0] width 0 height 0
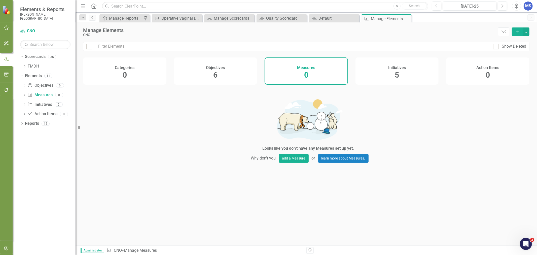
click at [0, 0] on icon "Close" at bounding box center [0, 0] width 0 height 0
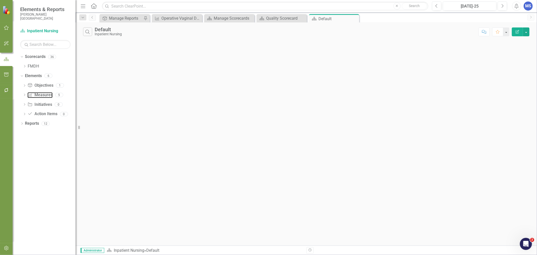
click at [41, 96] on link "Measure Measures" at bounding box center [39, 95] width 25 height 6
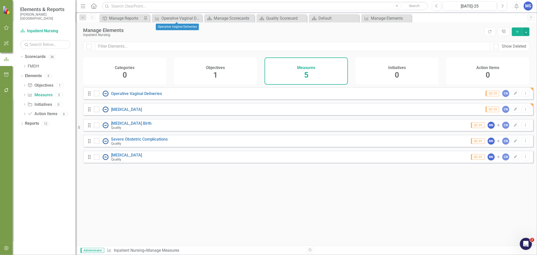
click at [0, 0] on icon "Close" at bounding box center [0, 0] width 0 height 0
click at [269, 204] on div "Looks like you don't have any Measures set up yet. Why don't you add a Measure …" at bounding box center [308, 160] width 450 height 146
